Goal: Task Accomplishment & Management: Use online tool/utility

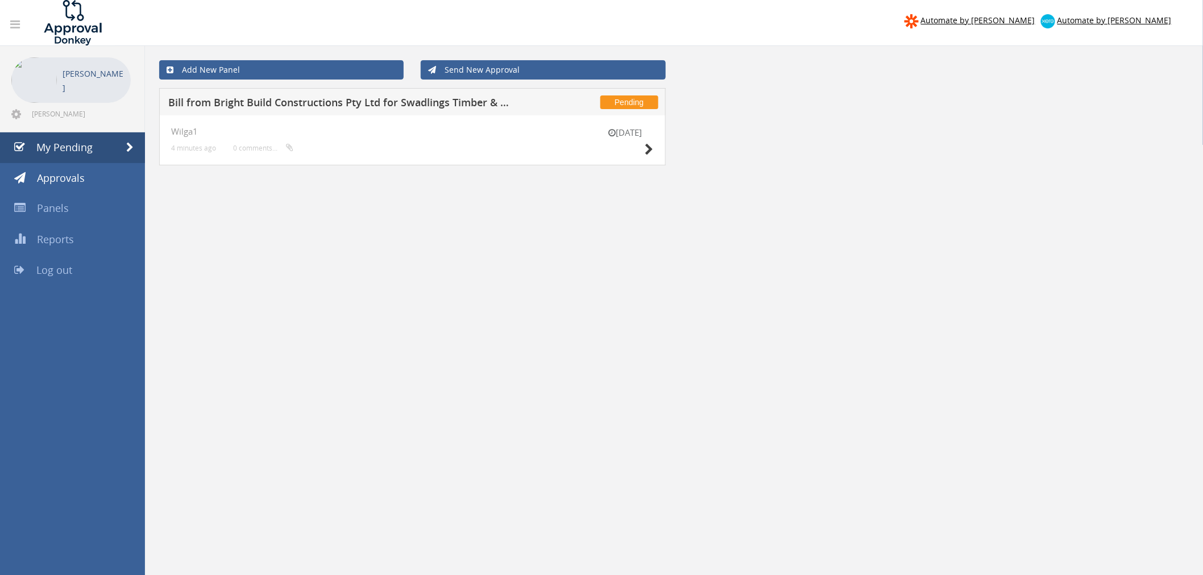
click at [644, 149] on div "[DATE]" at bounding box center [625, 143] width 57 height 32
click at [651, 151] on icon at bounding box center [649, 150] width 9 height 12
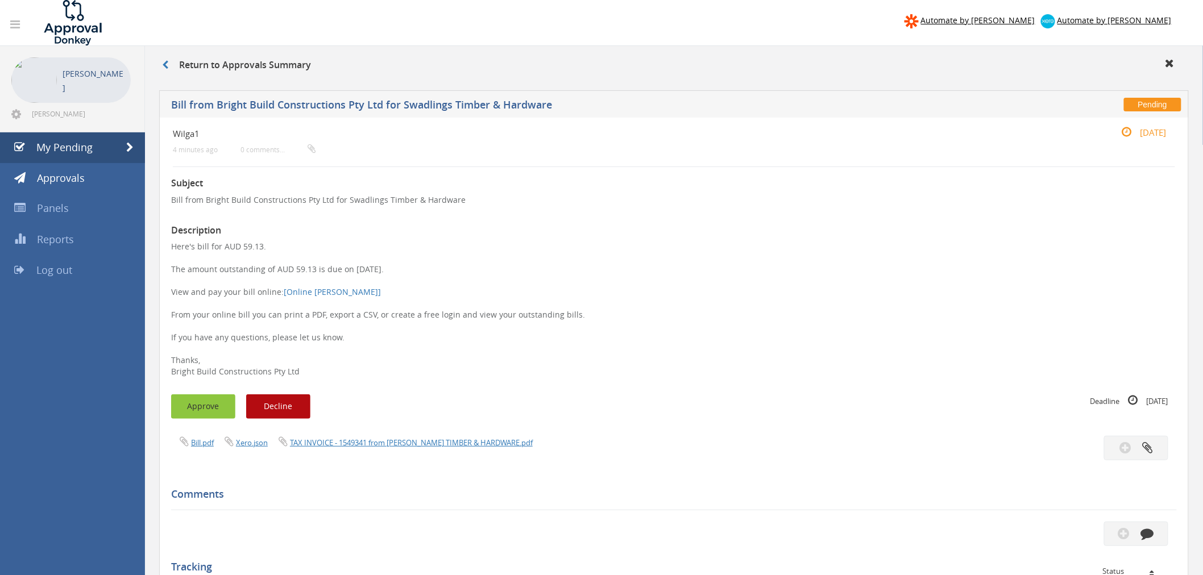
click at [207, 413] on button "Approve" at bounding box center [203, 406] width 64 height 24
